Goal: Complete application form: Complete application form

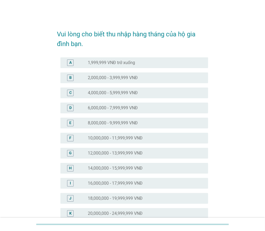
click at [117, 171] on label "14,000,000 - 15,999,999 VNĐ" at bounding box center [115, 167] width 55 height 5
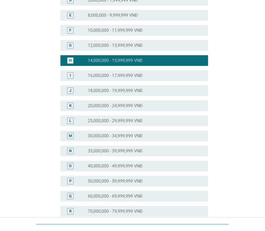
scroll to position [208, 0]
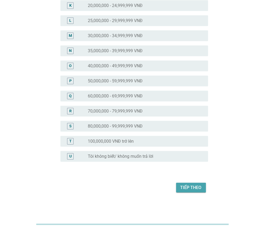
click at [188, 187] on div "Tiếp theo" at bounding box center [191, 187] width 21 height 6
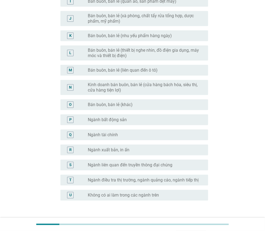
scroll to position [215, 0]
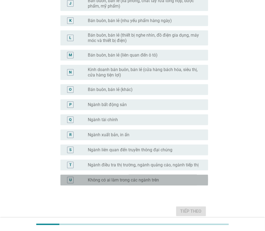
click at [142, 182] on label "Không có ai làm trong các ngành trên" at bounding box center [123, 179] width 71 height 5
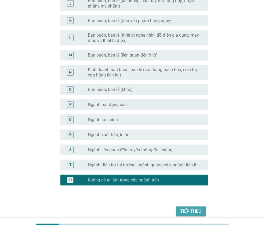
click at [196, 211] on div "Tiếp theo" at bounding box center [191, 211] width 21 height 6
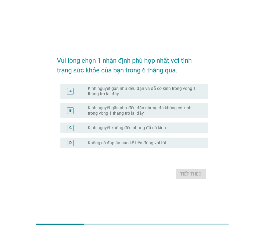
click at [130, 91] on label "Kinh nguyệt gần như đều đặn và đã có kinh trong vòng 1 tháng trở lại đây" at bounding box center [144, 91] width 112 height 11
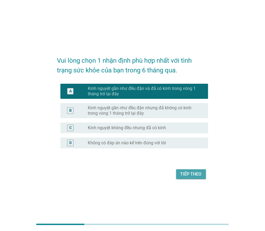
click at [186, 176] on div "Tiếp theo" at bounding box center [191, 174] width 21 height 6
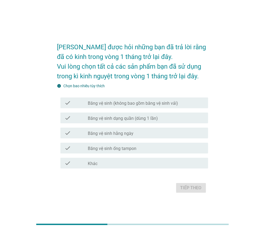
click at [126, 104] on label "Băng vệ sinh (không bao gồm băng vệ sinh vải)" at bounding box center [133, 103] width 90 height 5
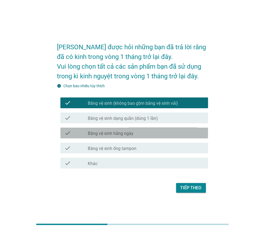
click at [129, 135] on label "Băng vệ sinh hằng ngày" at bounding box center [111, 133] width 46 height 5
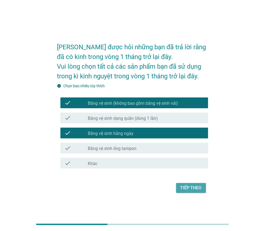
click at [192, 189] on div "Tiếp theo" at bounding box center [191, 188] width 21 height 6
